Goal: Find specific page/section: Find specific page/section

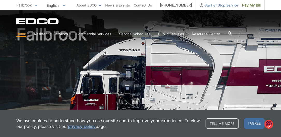
scroll to position [30, 0]
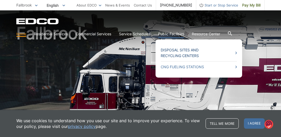
click at [174, 55] on link "Disposal Sites and Recycling Centers" at bounding box center [198, 52] width 76 height 11
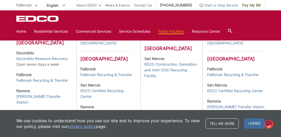
scroll to position [204, 0]
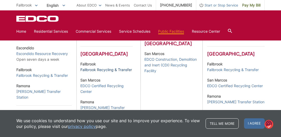
click at [105, 72] on link "Fallbrook Recycling & Transfer" at bounding box center [106, 70] width 52 height 6
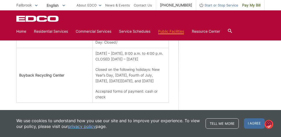
scroll to position [254, 0]
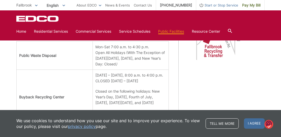
drag, startPoint x: 96, startPoint y: 72, endPoint x: 116, endPoint y: 63, distance: 22.7
click at [191, 73] on div "Regional Map of Fallbrook Recycling & Transfer Local Map of Fallbrook Recycling…" at bounding box center [226, 39] width 76 height 325
